Goal: Task Accomplishment & Management: Manage account settings

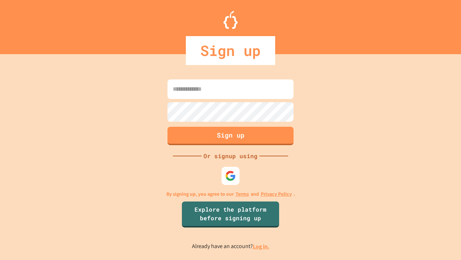
click at [262, 246] on link "Log in." at bounding box center [261, 246] width 17 height 8
